Goal: Information Seeking & Learning: Learn about a topic

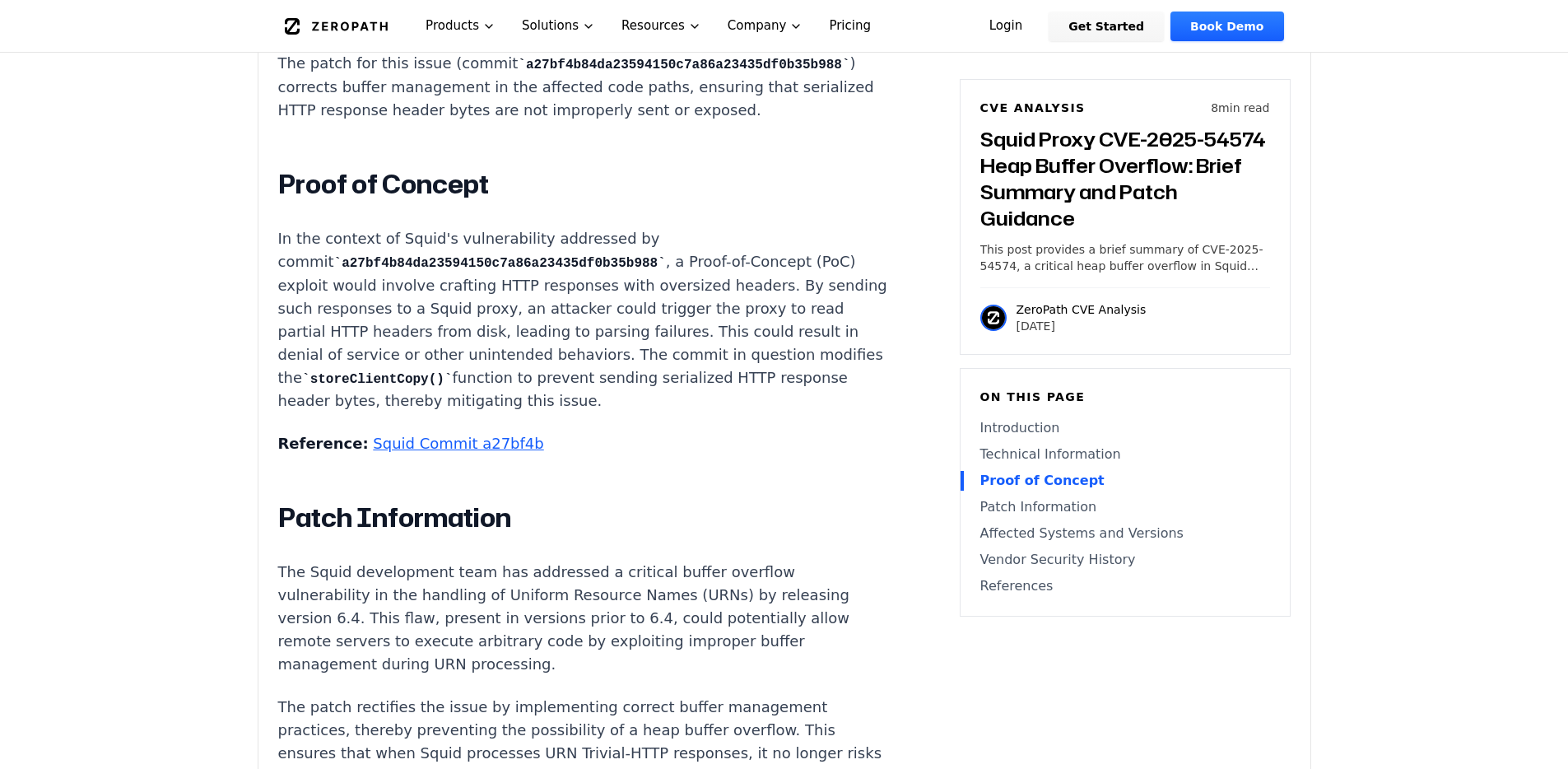
scroll to position [1665, 0]
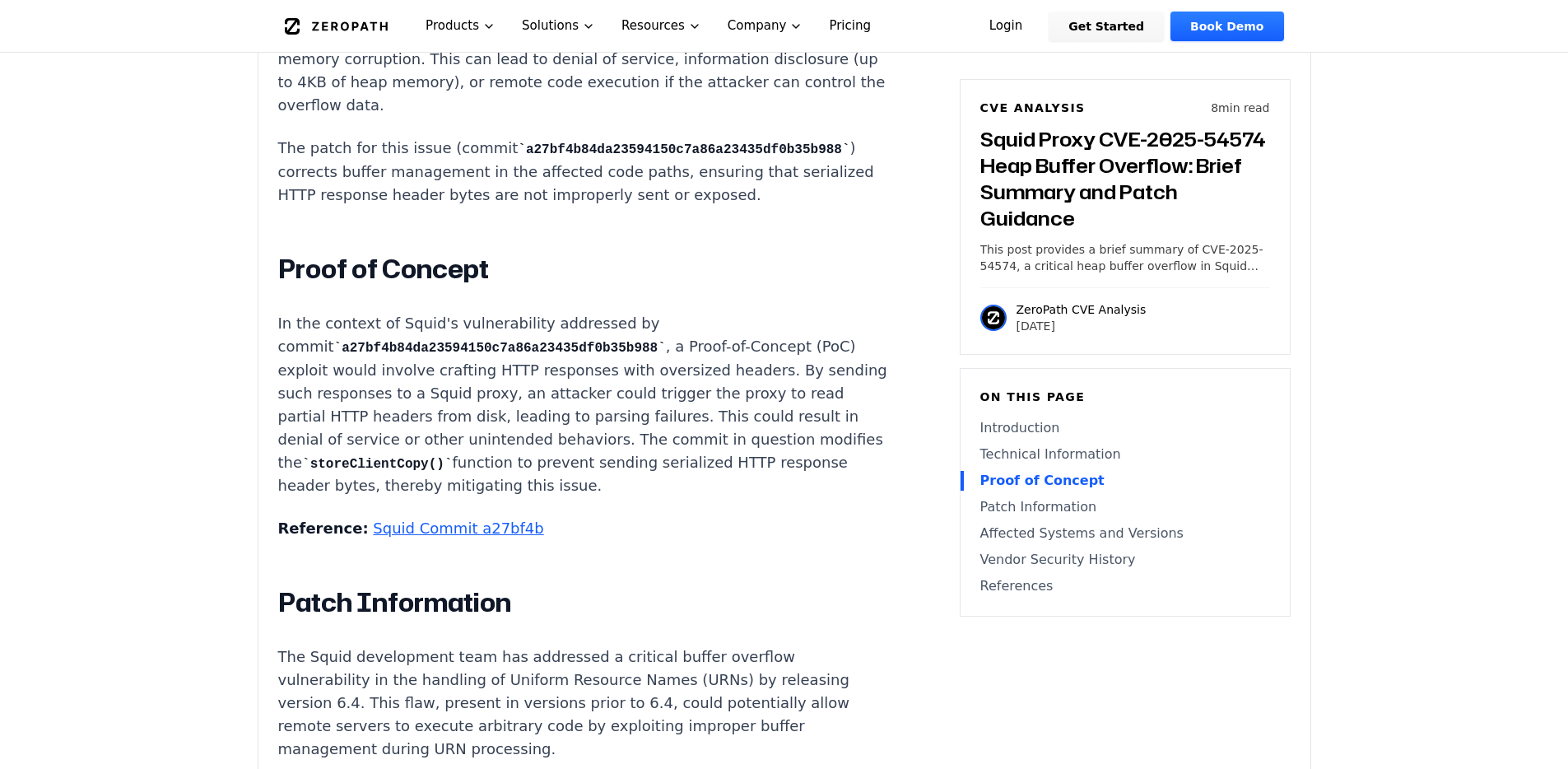
click at [473, 519] on link "Squid Commit a27bf4b" at bounding box center [458, 528] width 170 height 17
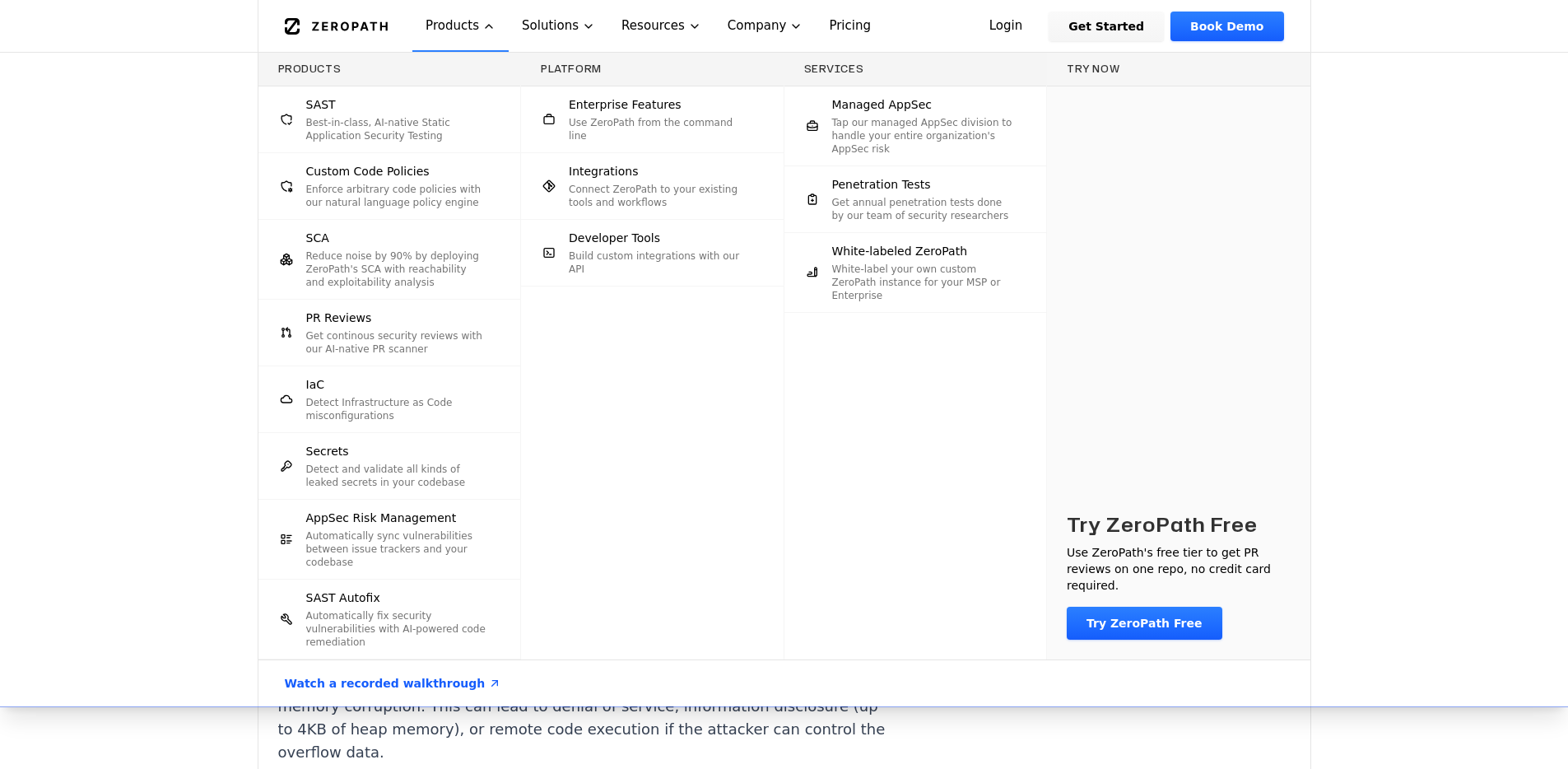
scroll to position [0, 0]
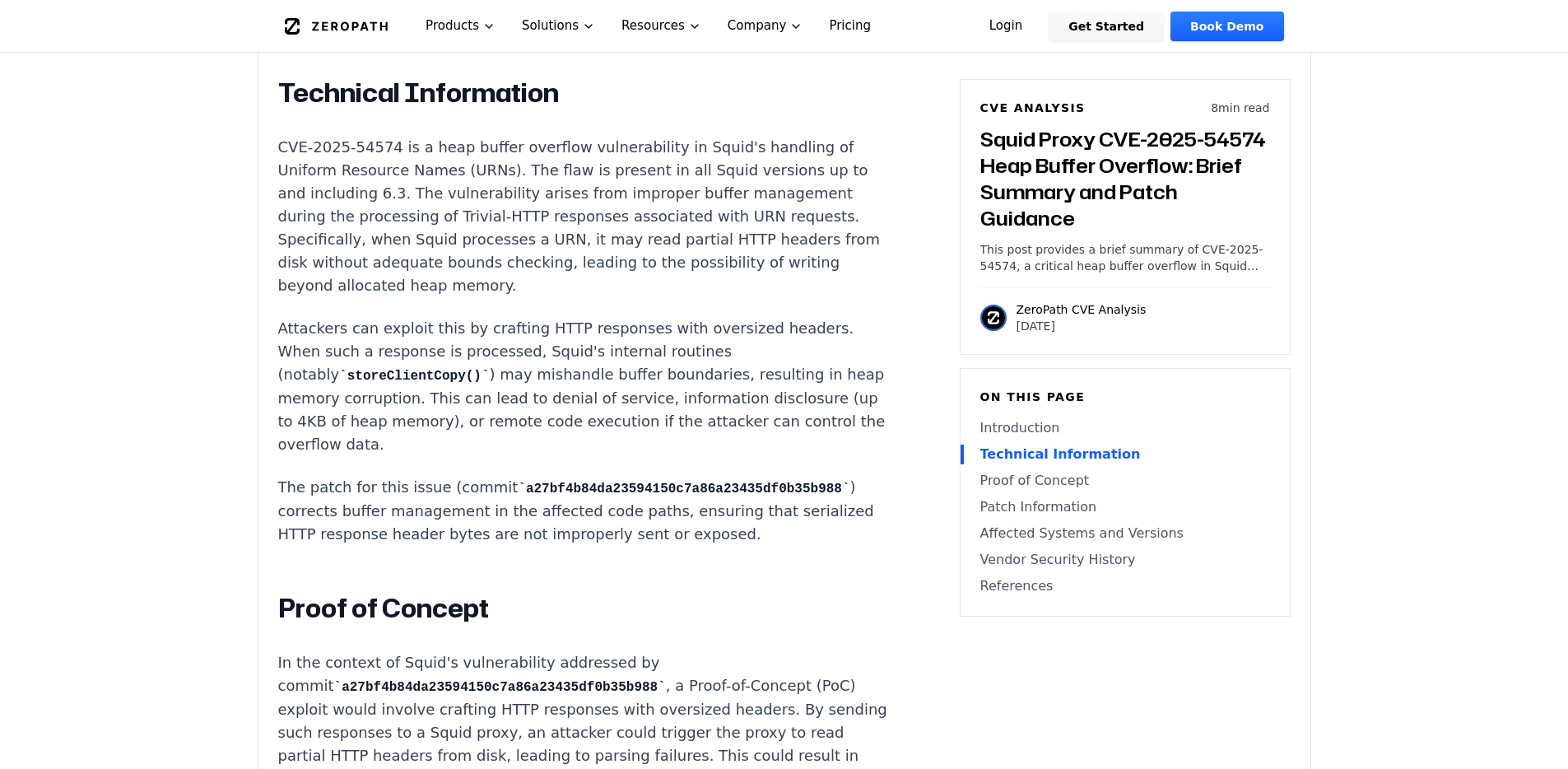
scroll to position [1336, 0]
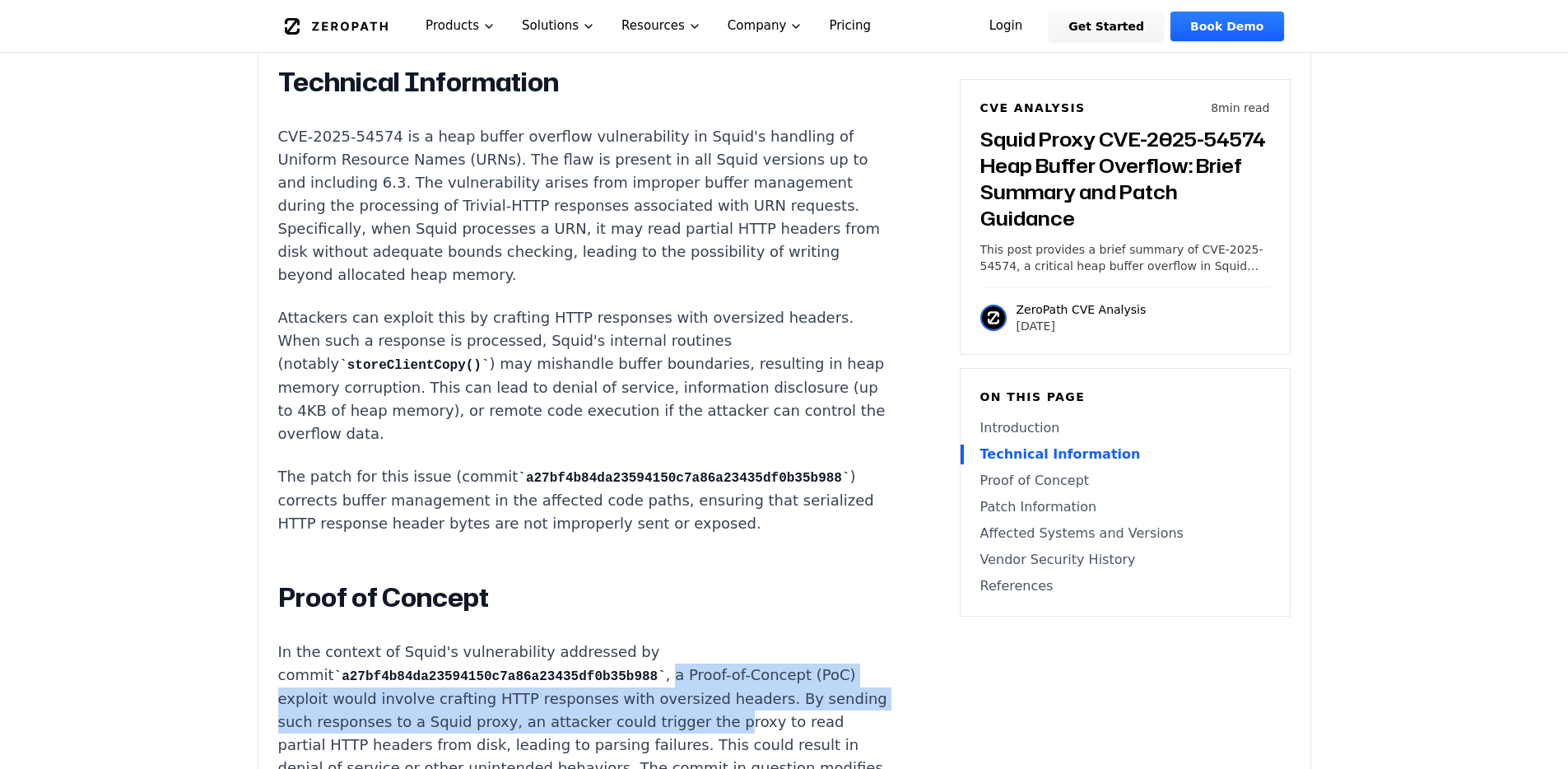
drag, startPoint x: 617, startPoint y: 600, endPoint x: 560, endPoint y: 651, distance: 76.5
click at [560, 651] on p "In the context of Squid's vulnerability addressed by commit a27bf4b84da23594150…" at bounding box center [584, 733] width 612 height 186
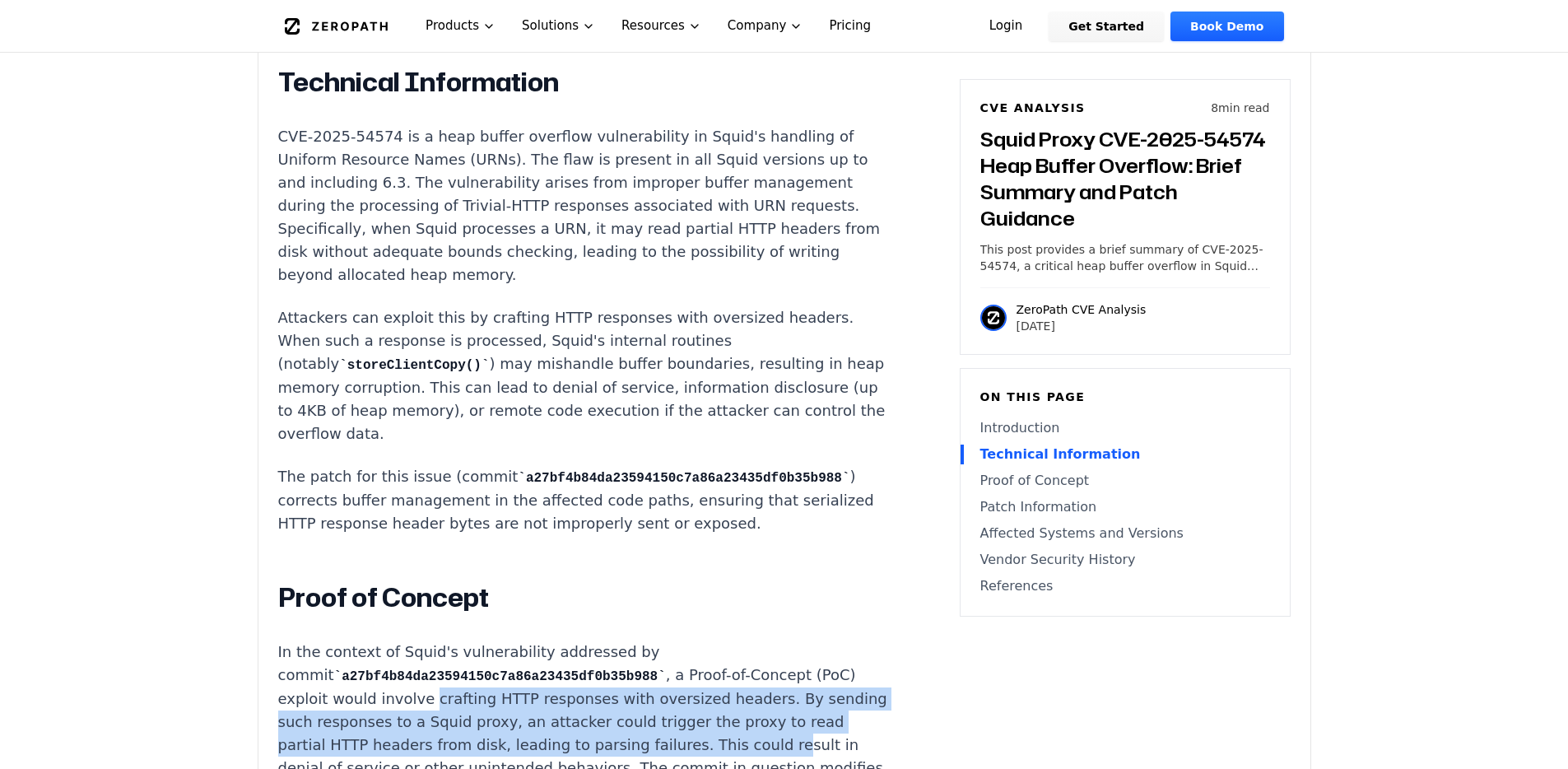
drag, startPoint x: 329, startPoint y: 628, endPoint x: 542, endPoint y: 668, distance: 216.7
click at [542, 668] on p "In the context of Squid's vulnerability addressed by commit a27bf4b84da23594150…" at bounding box center [584, 733] width 612 height 186
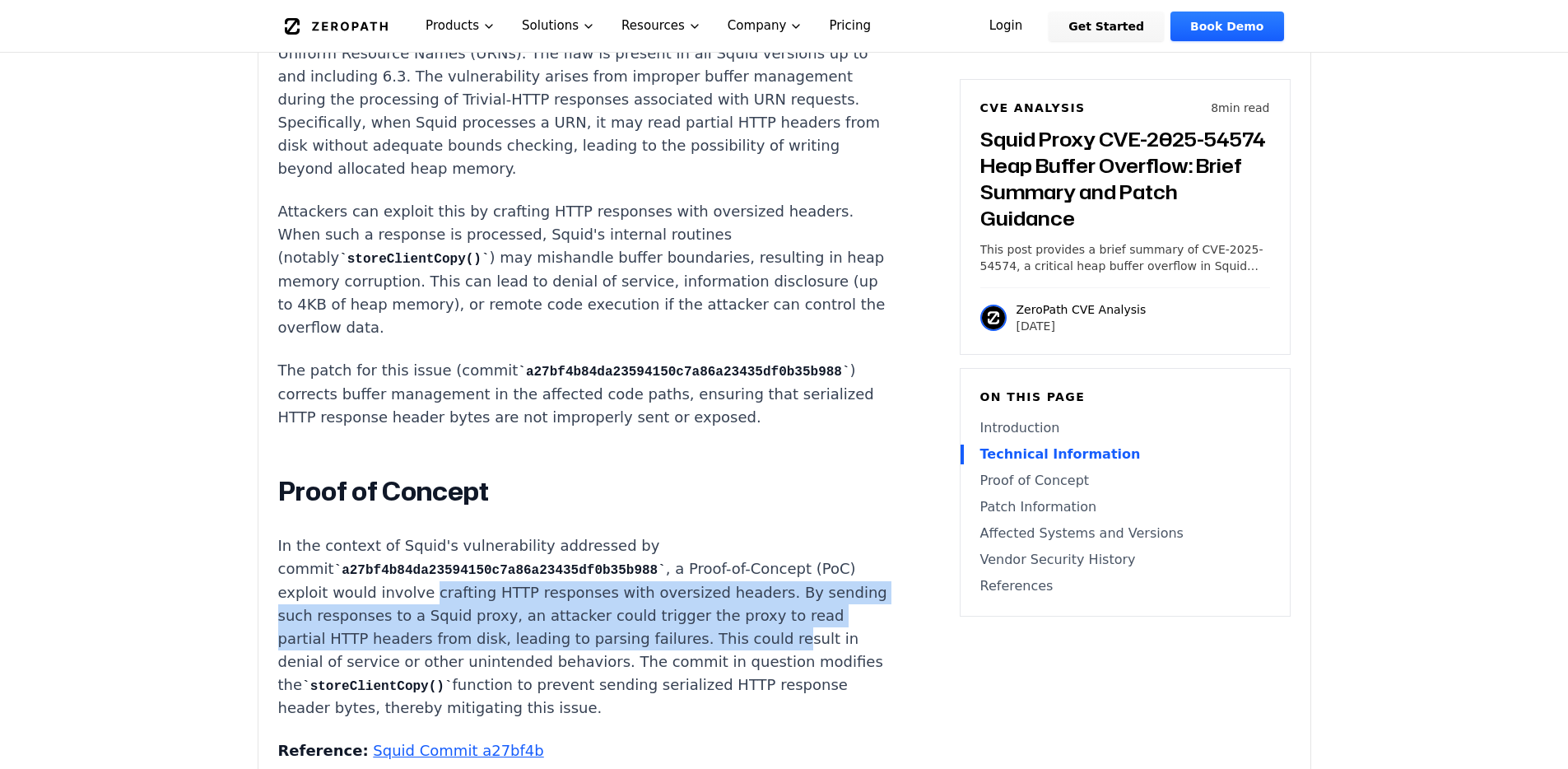
scroll to position [1700, 0]
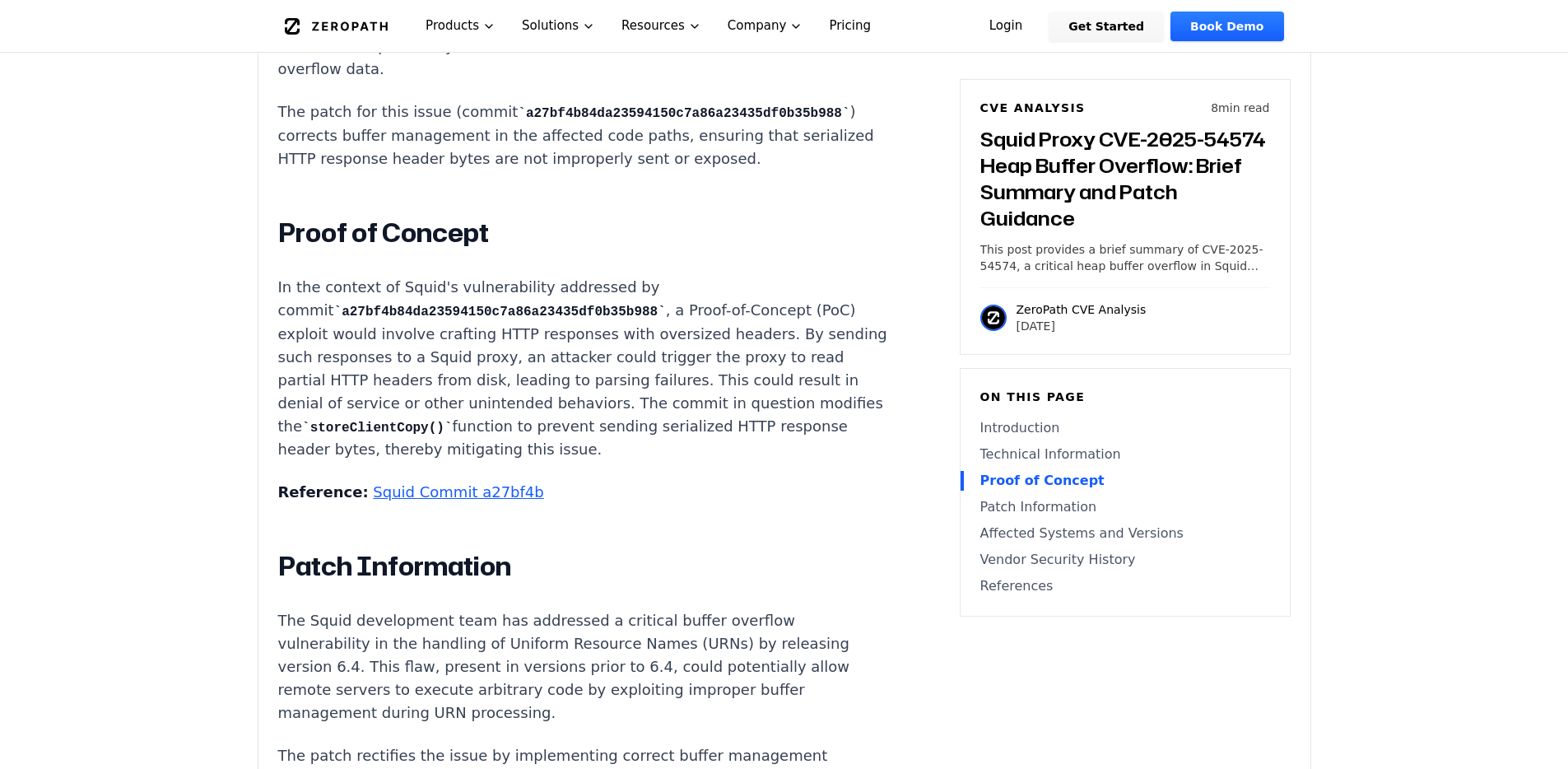
click at [477, 409] on div "Introduction A single malformed HTTP response can crash or compromise a Squid p…" at bounding box center [584, 660] width 612 height 2452
click at [475, 484] on link "Squid Commit a27bf4b" at bounding box center [458, 492] width 170 height 17
